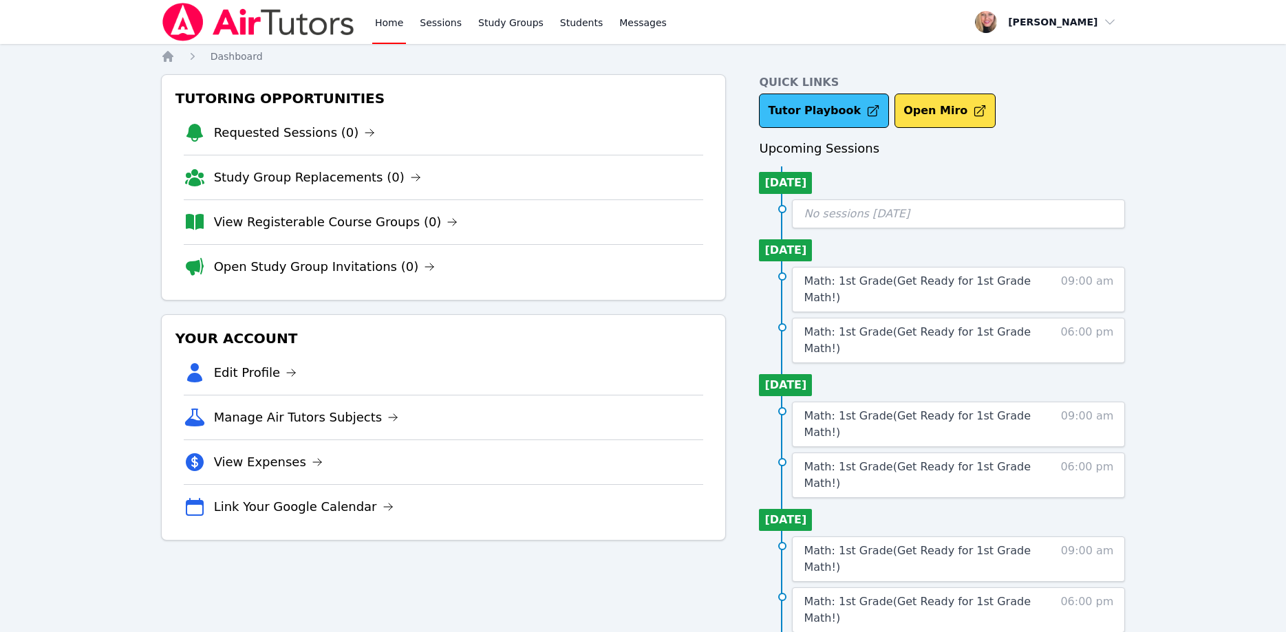
click at [837, 103] on link "Tutor Playbook" at bounding box center [824, 111] width 130 height 34
